Goal: Task Accomplishment & Management: Use online tool/utility

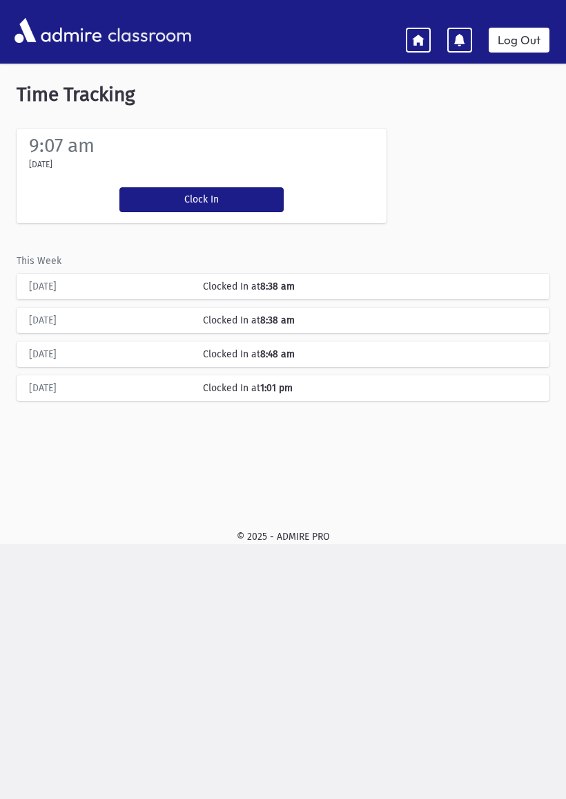
click at [209, 205] on button "Clock In" at bounding box center [202, 199] width 164 height 25
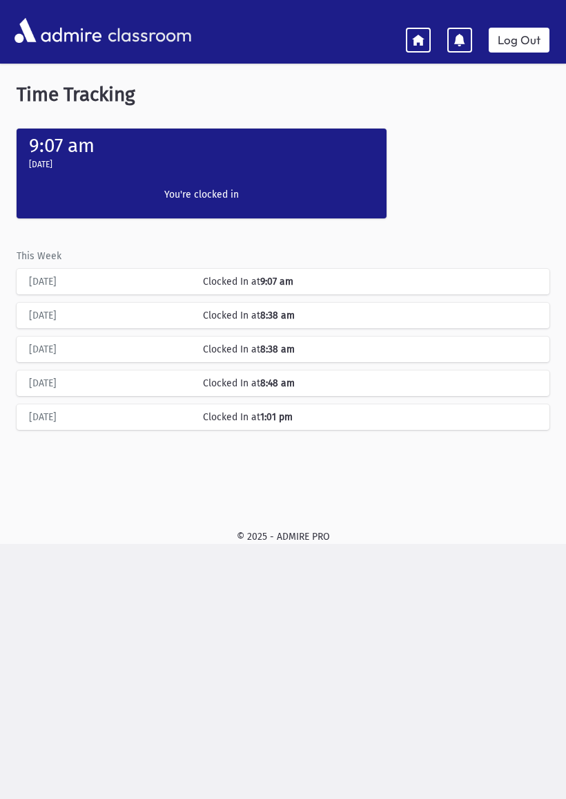
click at [415, 41] on icon at bounding box center [418, 39] width 12 height 12
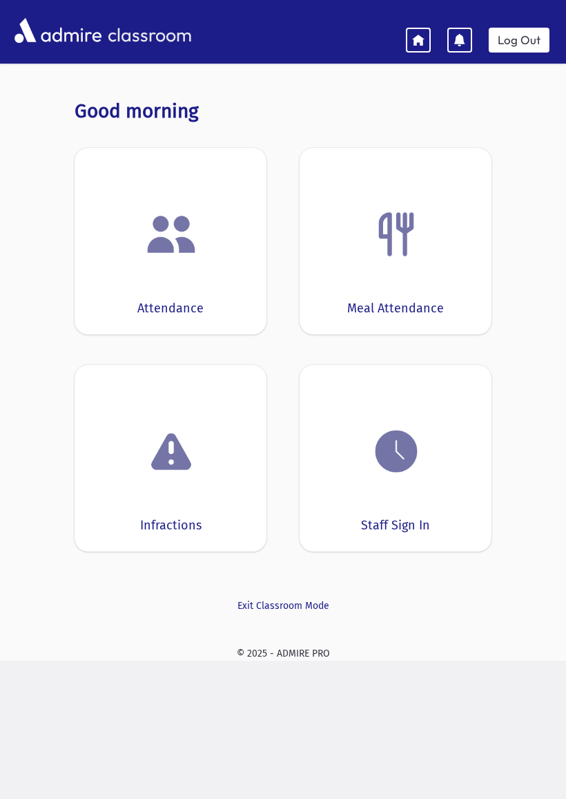
click at [207, 296] on div "Attendance" at bounding box center [171, 241] width 192 height 187
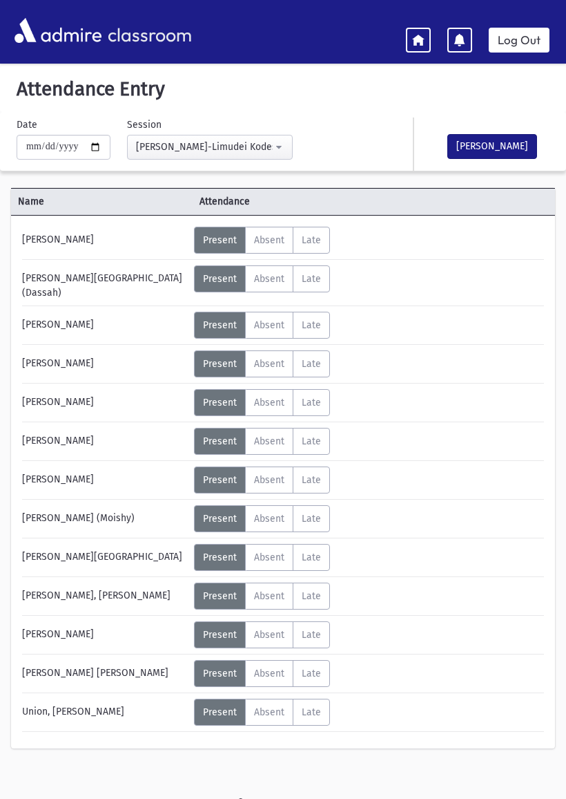
click at [492, 151] on button "[PERSON_NAME]" at bounding box center [493, 146] width 90 height 25
click at [419, 39] on icon at bounding box center [418, 39] width 12 height 12
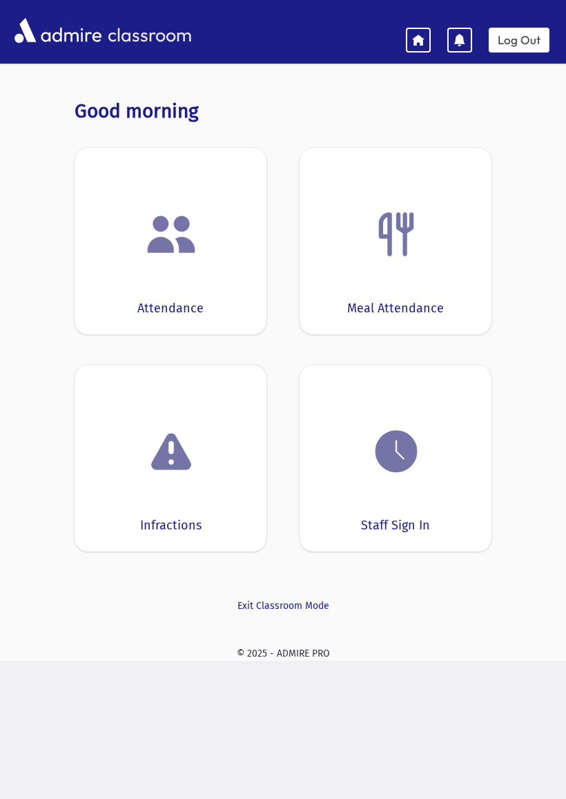
click at [422, 394] on div "Staff Sign In" at bounding box center [396, 458] width 192 height 187
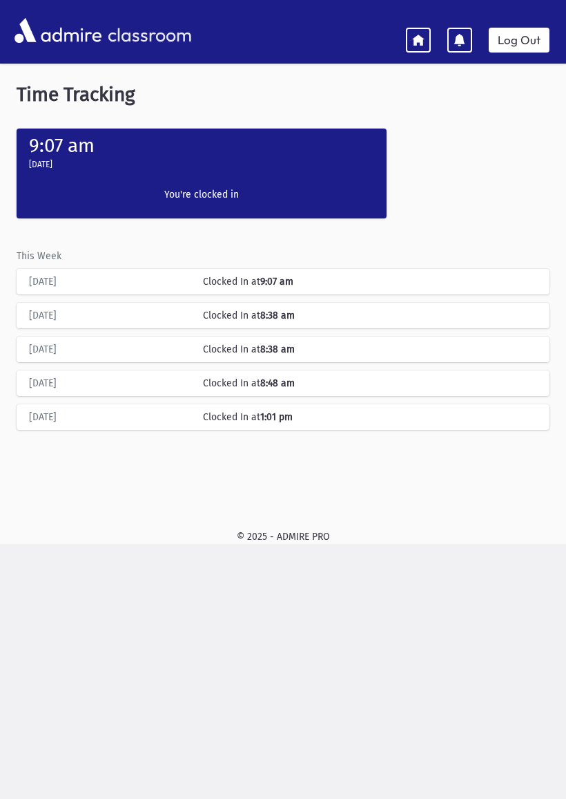
click at [414, 41] on icon at bounding box center [418, 39] width 12 height 12
